Goal: Information Seeking & Learning: Find specific fact

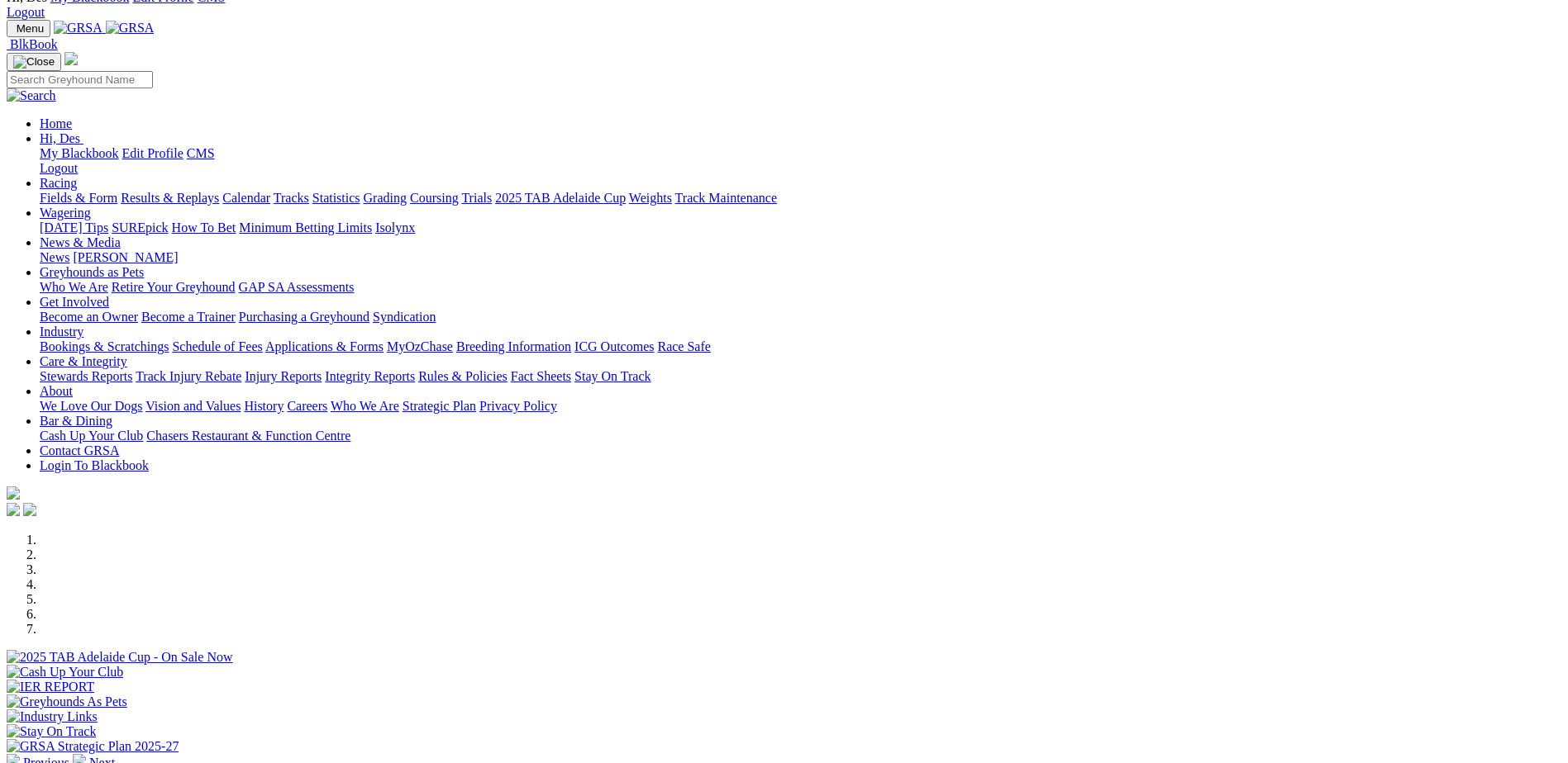
scroll to position [82, 0]
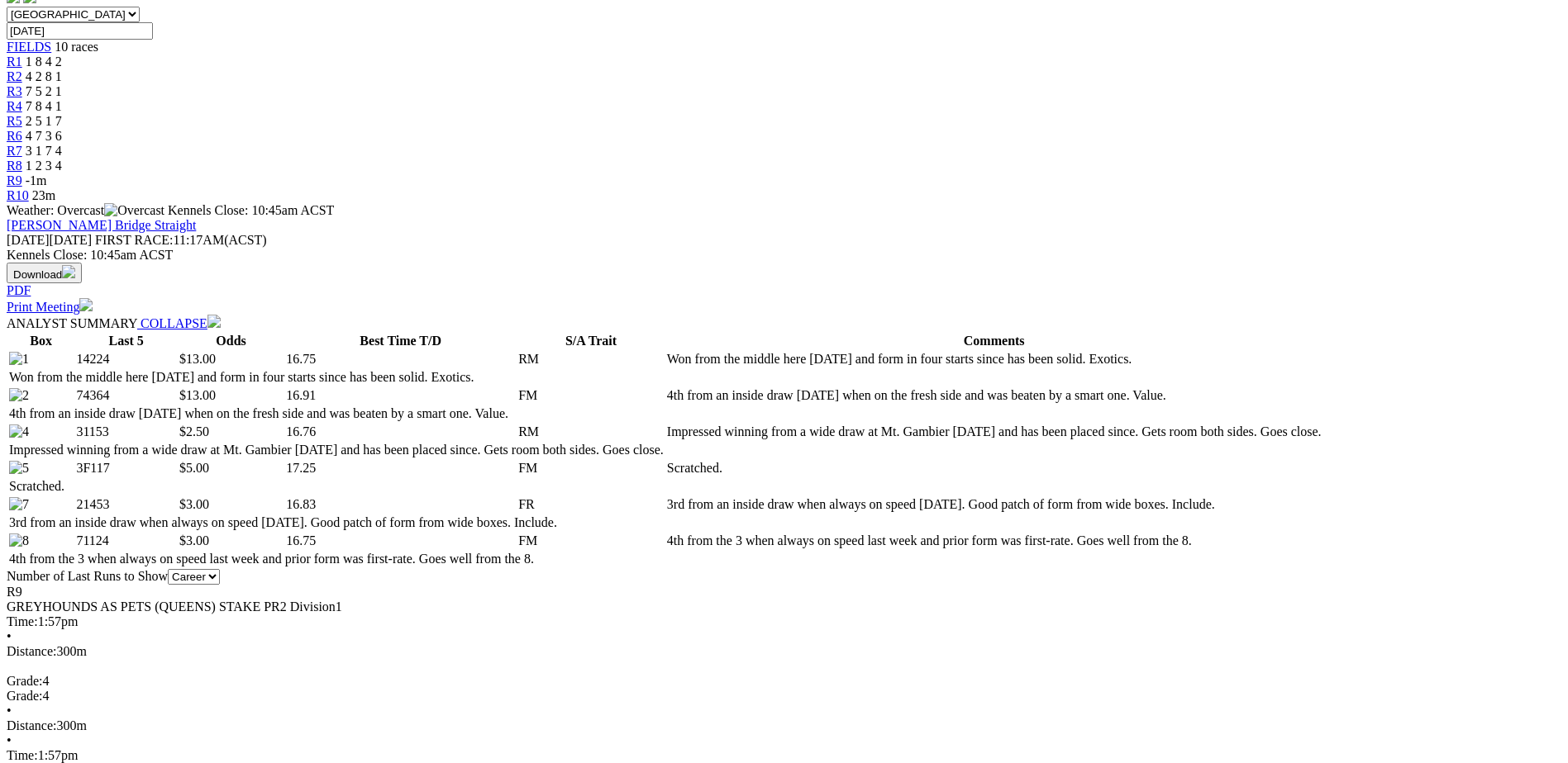
scroll to position [660, 0]
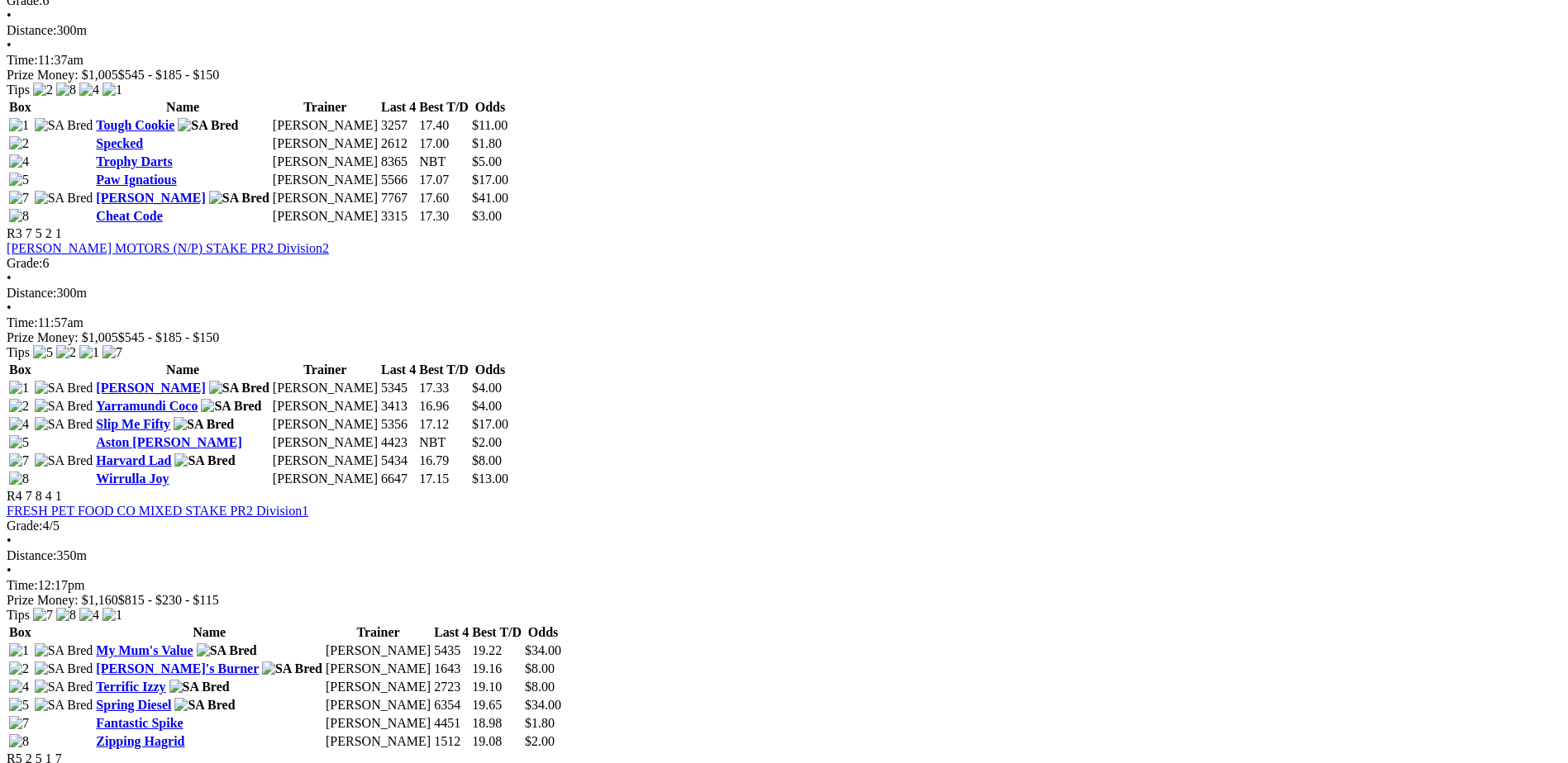
scroll to position [1191, 0]
